Goal: Transaction & Acquisition: Purchase product/service

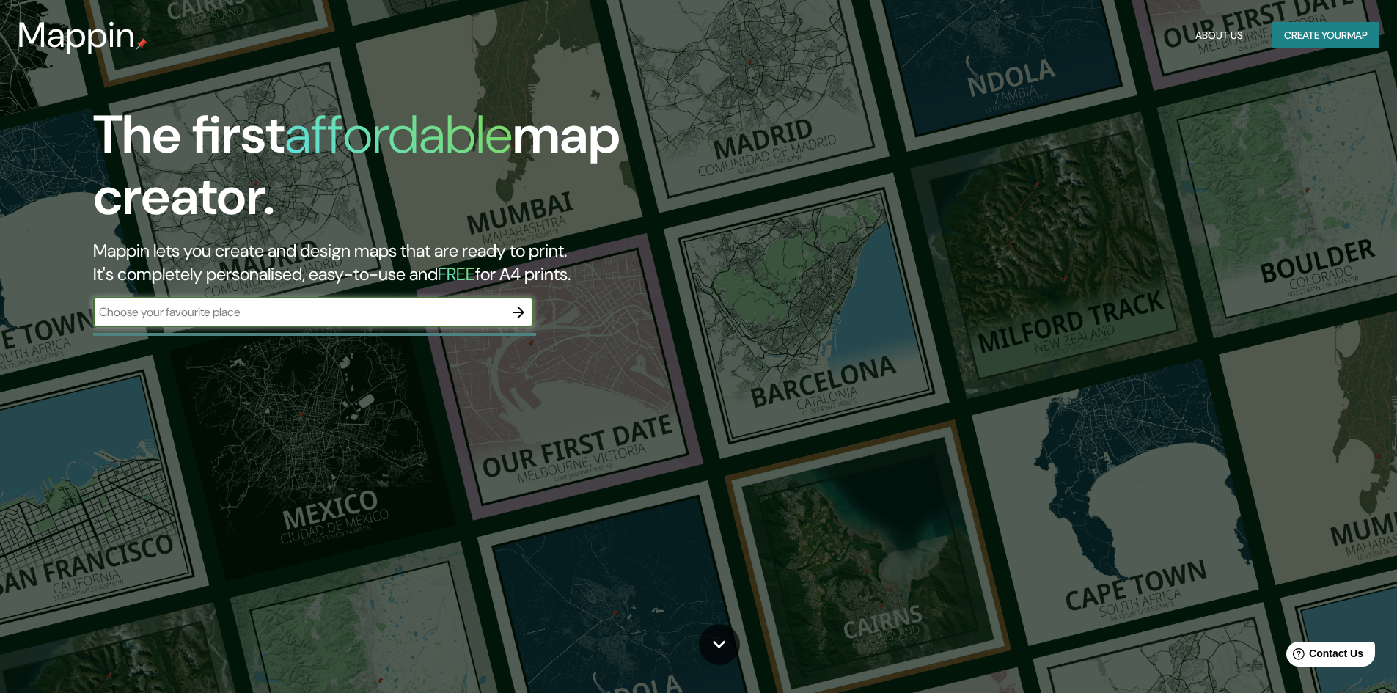
click at [257, 313] on input "text" at bounding box center [298, 312] width 411 height 17
paste input "-26.18369372479103, 28.11952318459568"
type input "-26.18369372479103, 28.11952318459568"
click at [516, 308] on icon "button" at bounding box center [519, 313] width 18 height 18
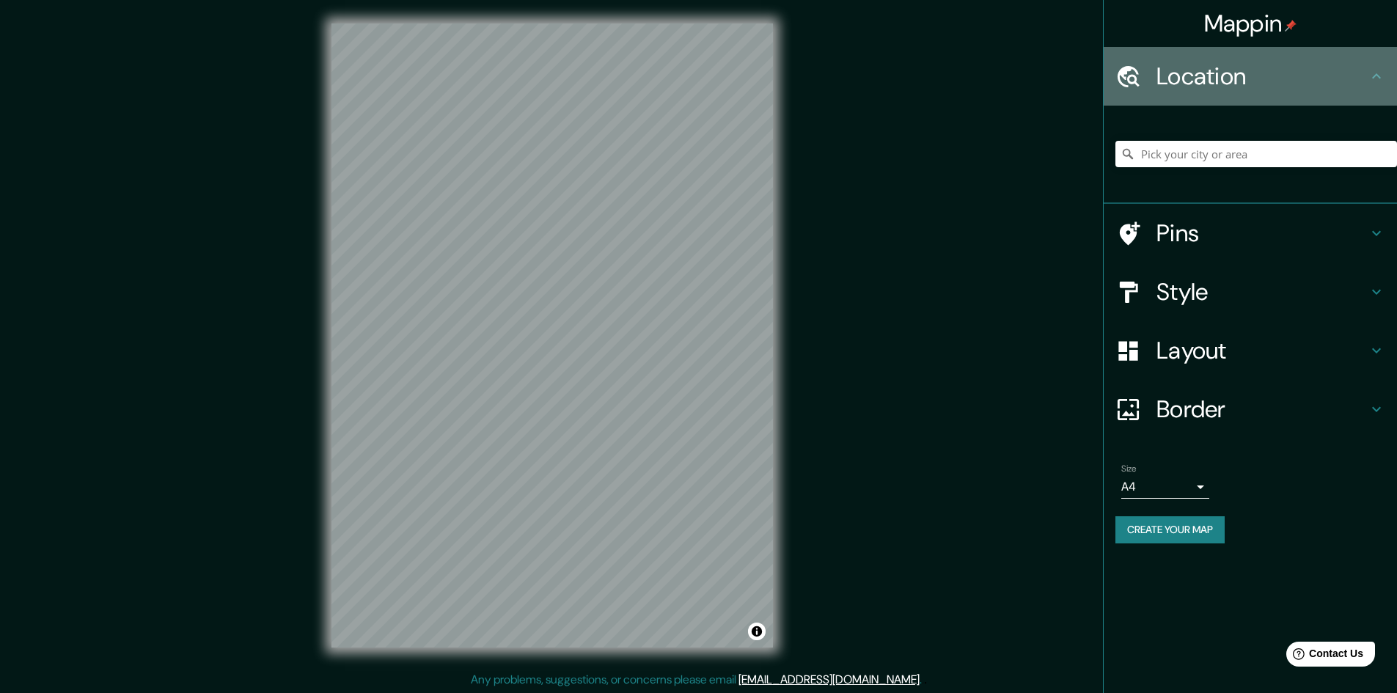
click at [1224, 81] on h4 "Location" at bounding box center [1261, 76] width 211 height 29
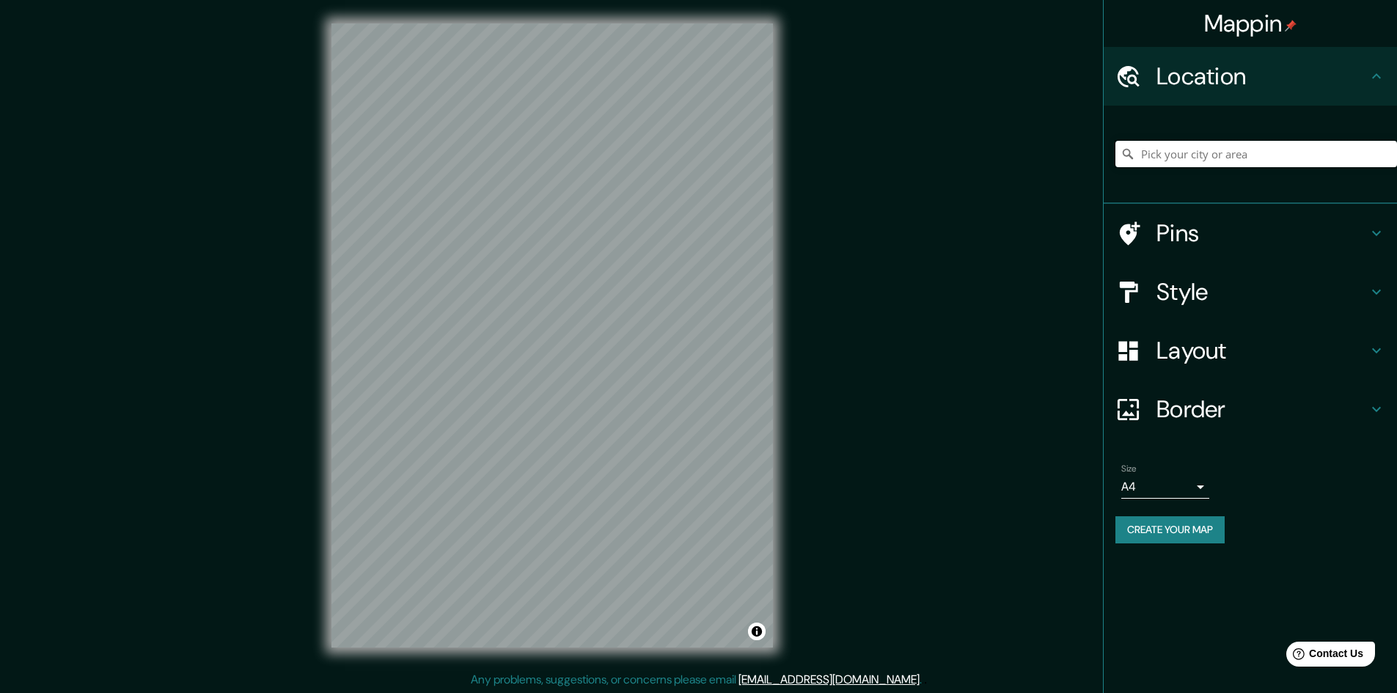
click at [1206, 161] on input "Pick your city or area" at bounding box center [1256, 154] width 282 height 26
click at [1200, 150] on input "Pick your city or area" at bounding box center [1256, 154] width 282 height 26
paste input "[STREET_ADDRESS]"
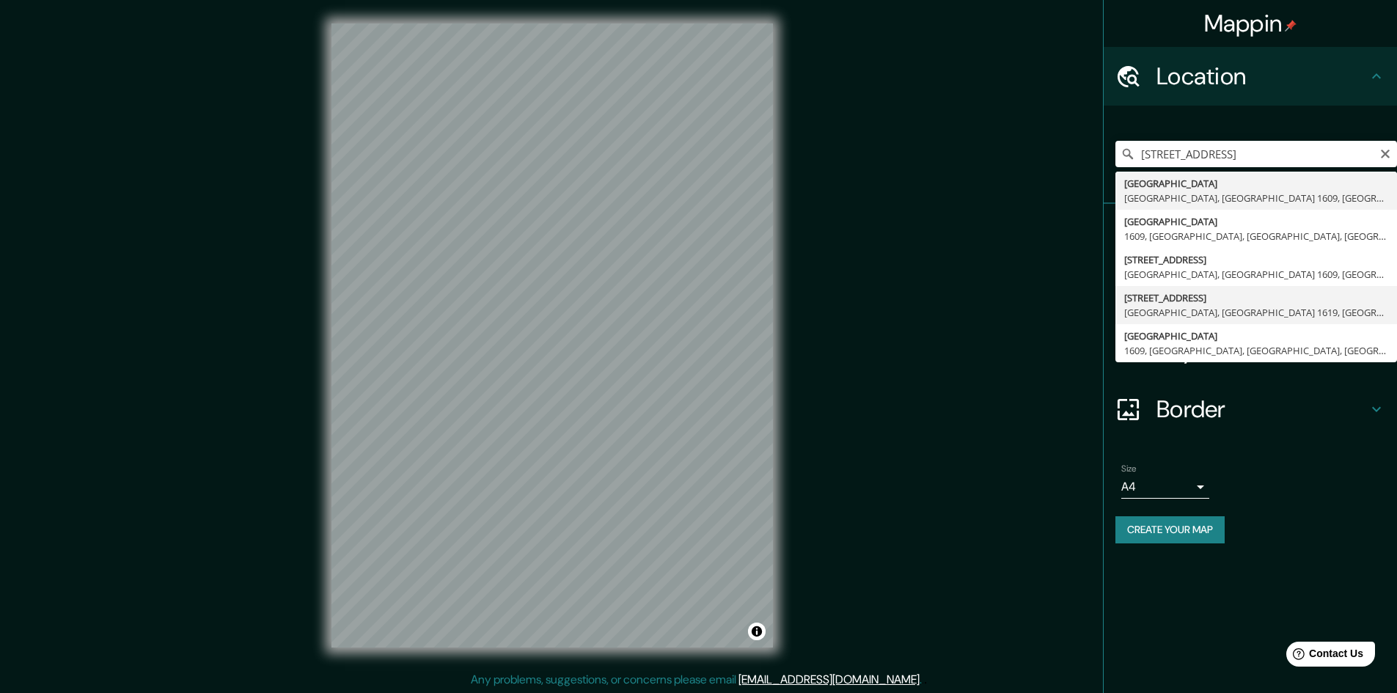
type input "[STREET_ADDRESS]"
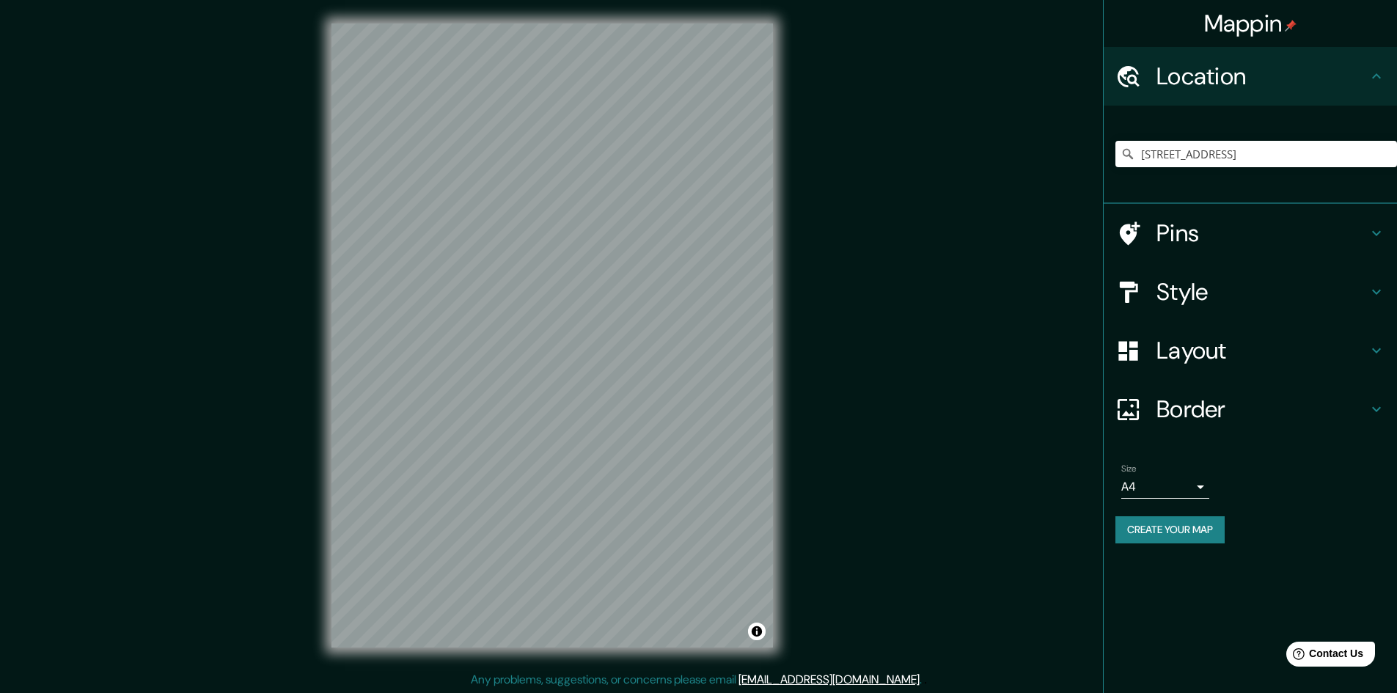
click at [1216, 287] on h4 "Style" at bounding box center [1261, 291] width 211 height 29
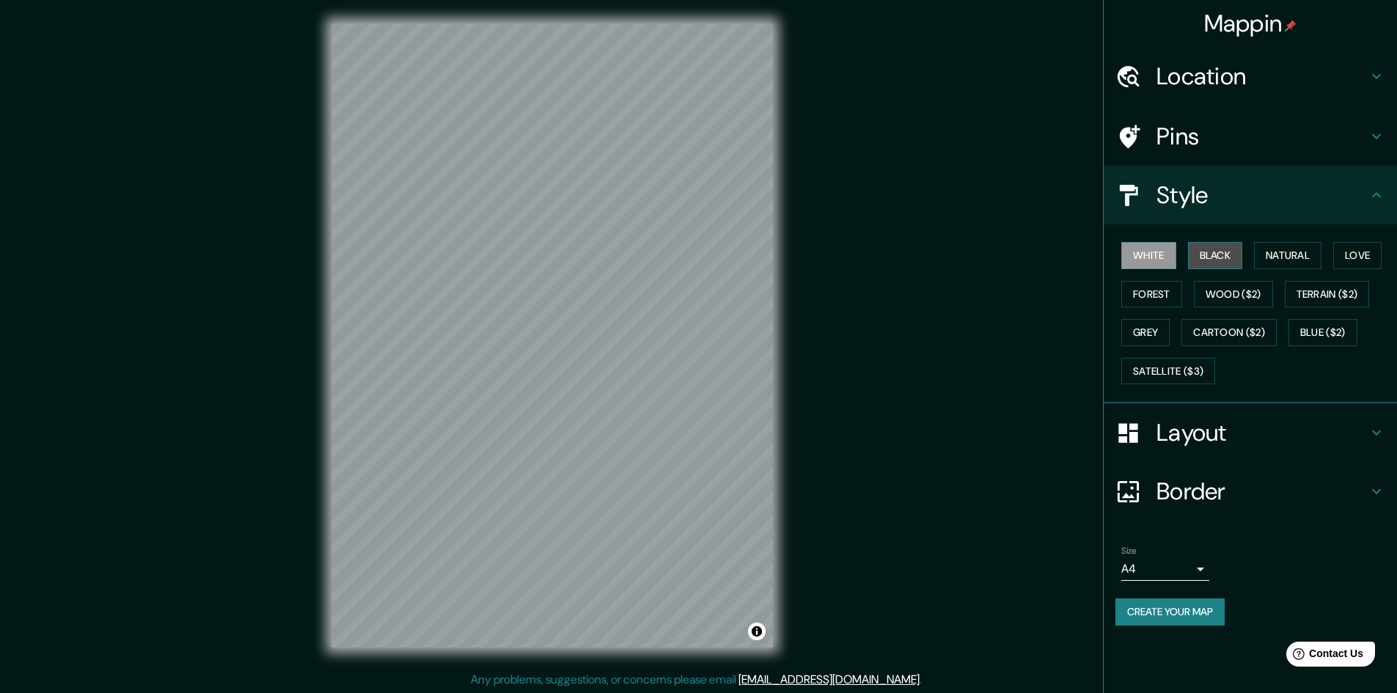
click at [1222, 252] on button "Black" at bounding box center [1215, 255] width 55 height 27
click at [1182, 295] on button "Forest" at bounding box center [1151, 294] width 61 height 27
click at [1148, 253] on button "White" at bounding box center [1148, 255] width 55 height 27
click at [1159, 330] on button "Grey" at bounding box center [1145, 332] width 48 height 27
click at [1298, 259] on button "Natural" at bounding box center [1287, 255] width 67 height 27
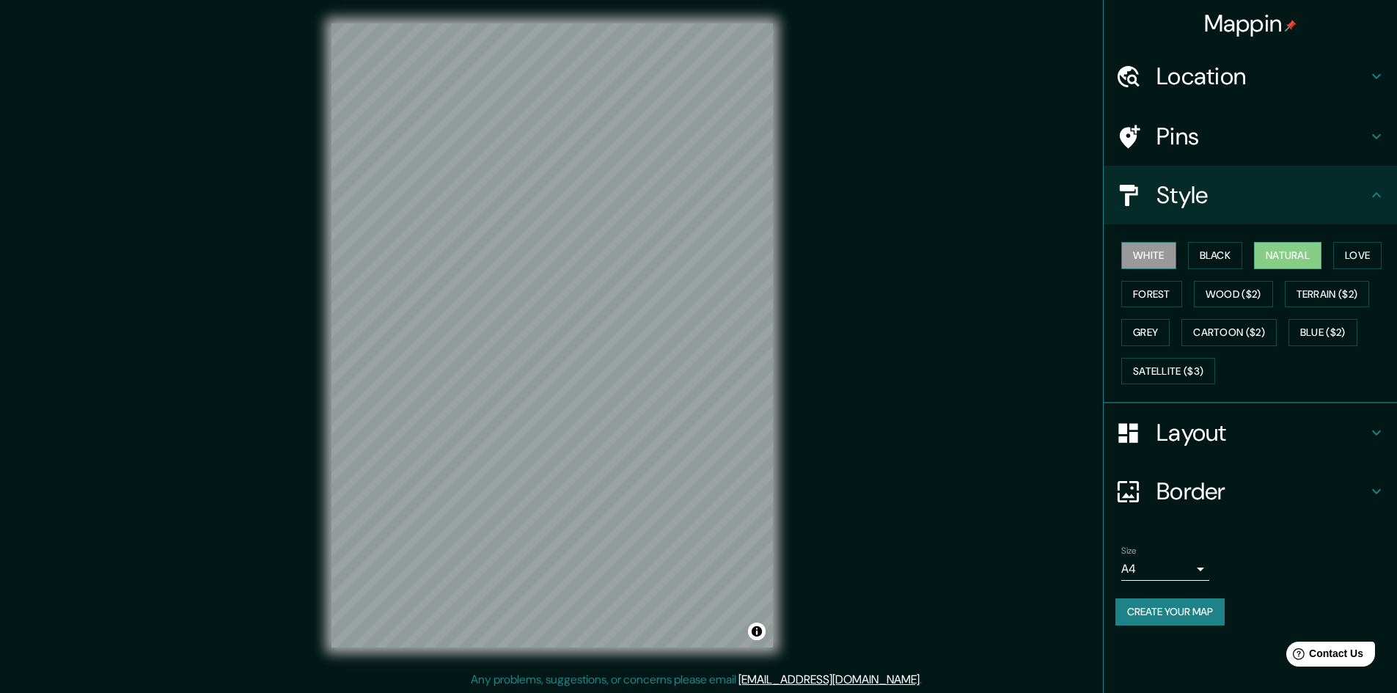
click at [1164, 268] on button "White" at bounding box center [1148, 255] width 55 height 27
click at [1196, 375] on button "Satellite ($3)" at bounding box center [1168, 371] width 94 height 27
click at [1159, 263] on button "White" at bounding box center [1148, 255] width 55 height 27
click at [1182, 436] on h4 "Layout" at bounding box center [1261, 432] width 211 height 29
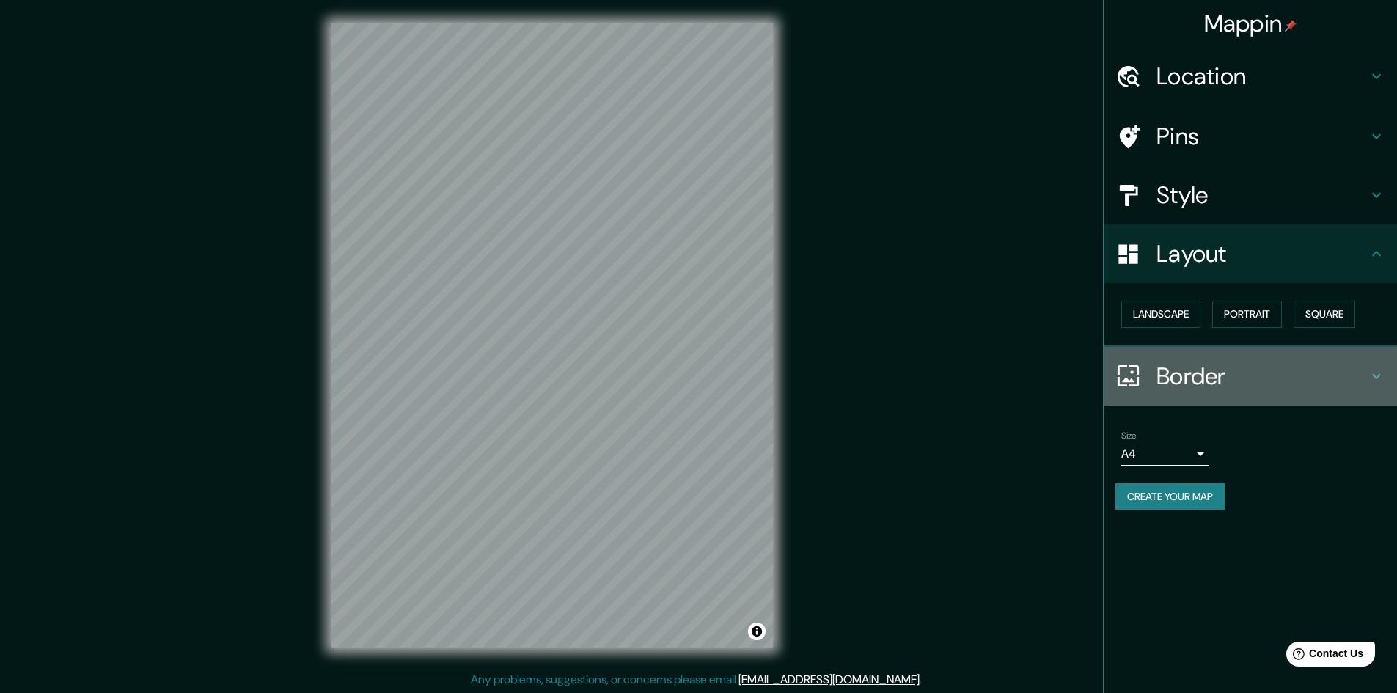
click at [1204, 374] on h4 "Border" at bounding box center [1261, 375] width 211 height 29
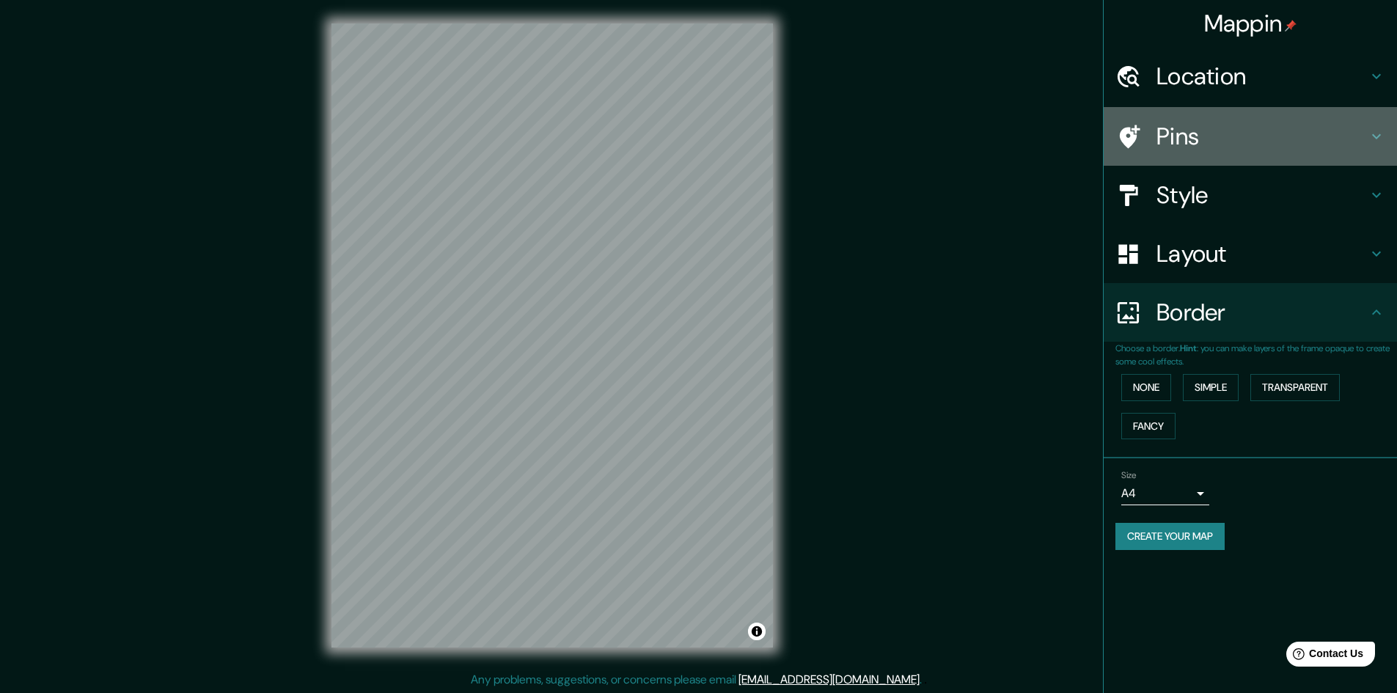
click at [1235, 147] on h4 "Pins" at bounding box center [1261, 136] width 211 height 29
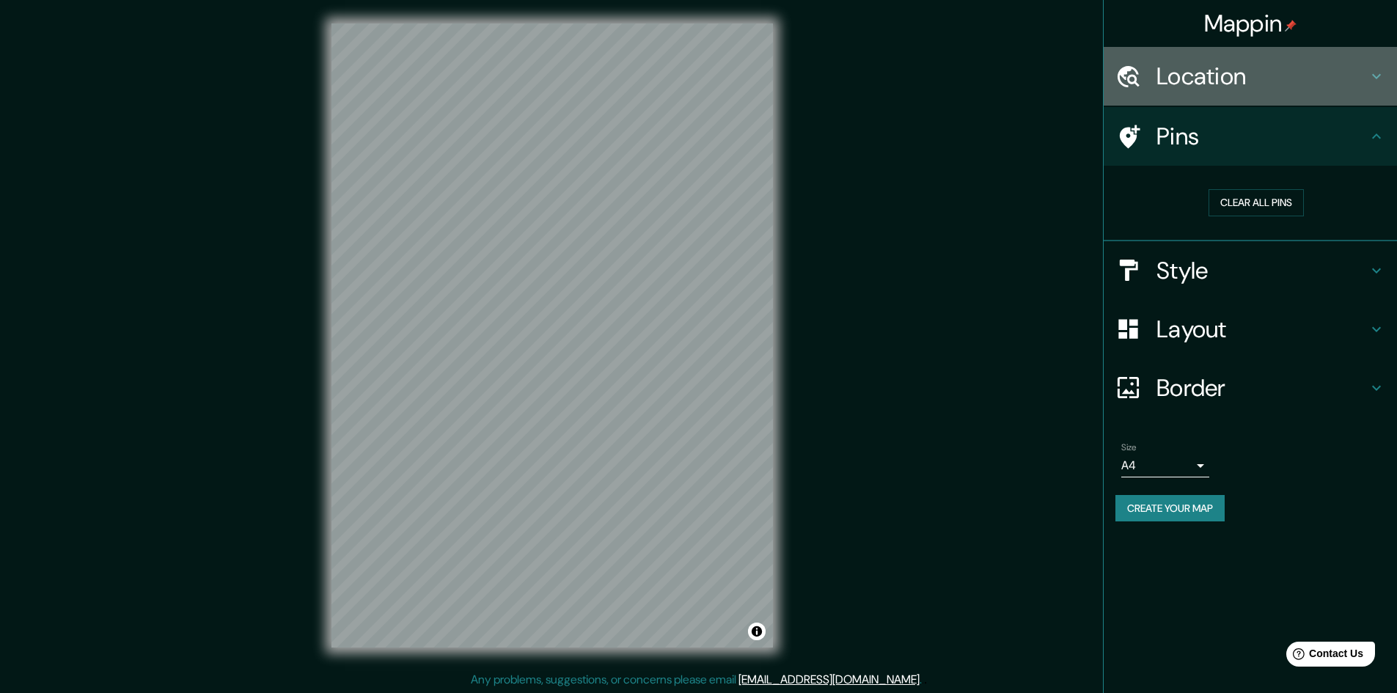
click at [1224, 76] on h4 "Location" at bounding box center [1261, 76] width 211 height 29
